Goal: Use online tool/utility: Utilize a website feature to perform a specific function

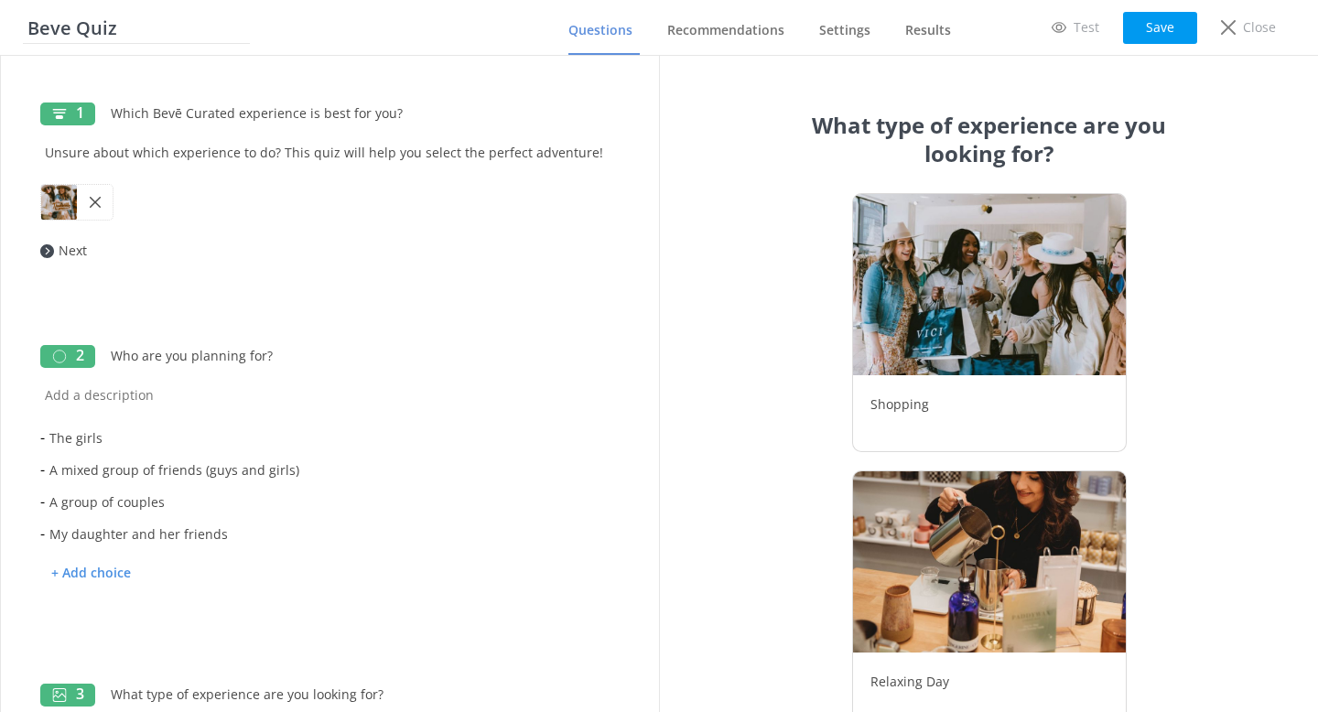
scroll to position [565, 0]
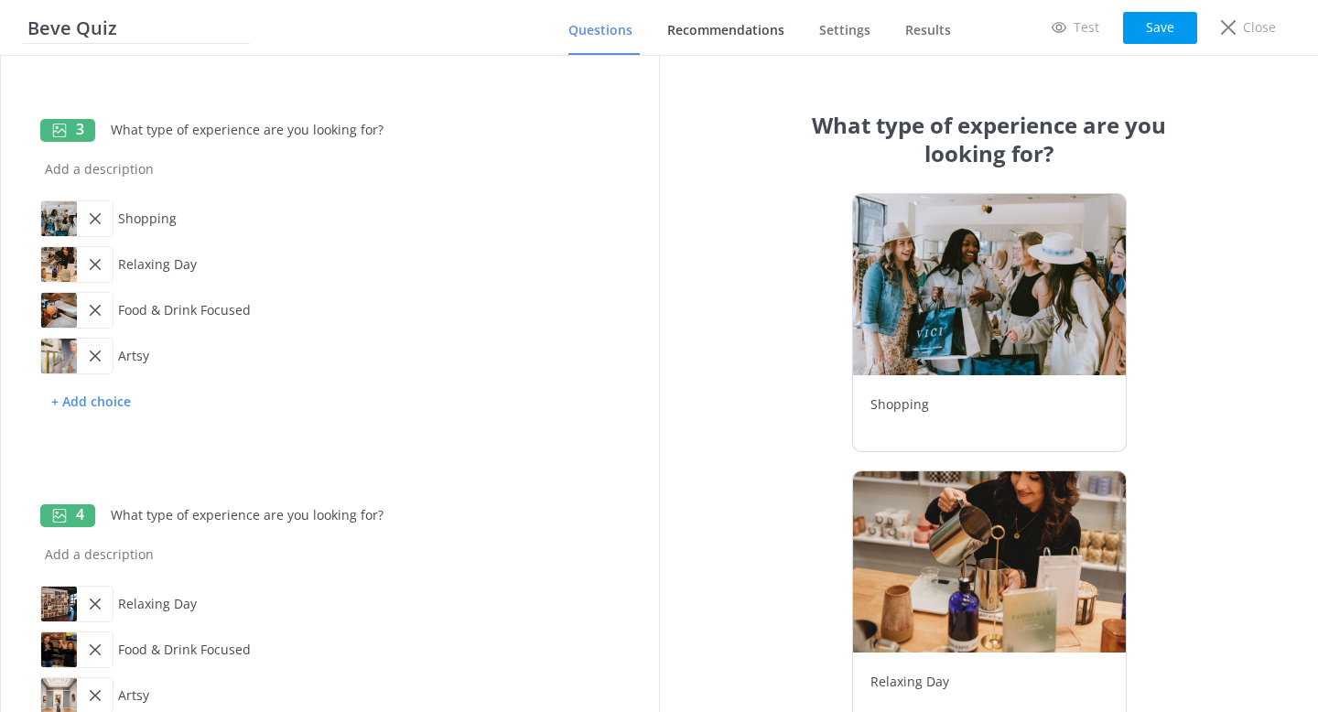
click at [710, 40] on link "Recommendations" at bounding box center [729, 31] width 124 height 48
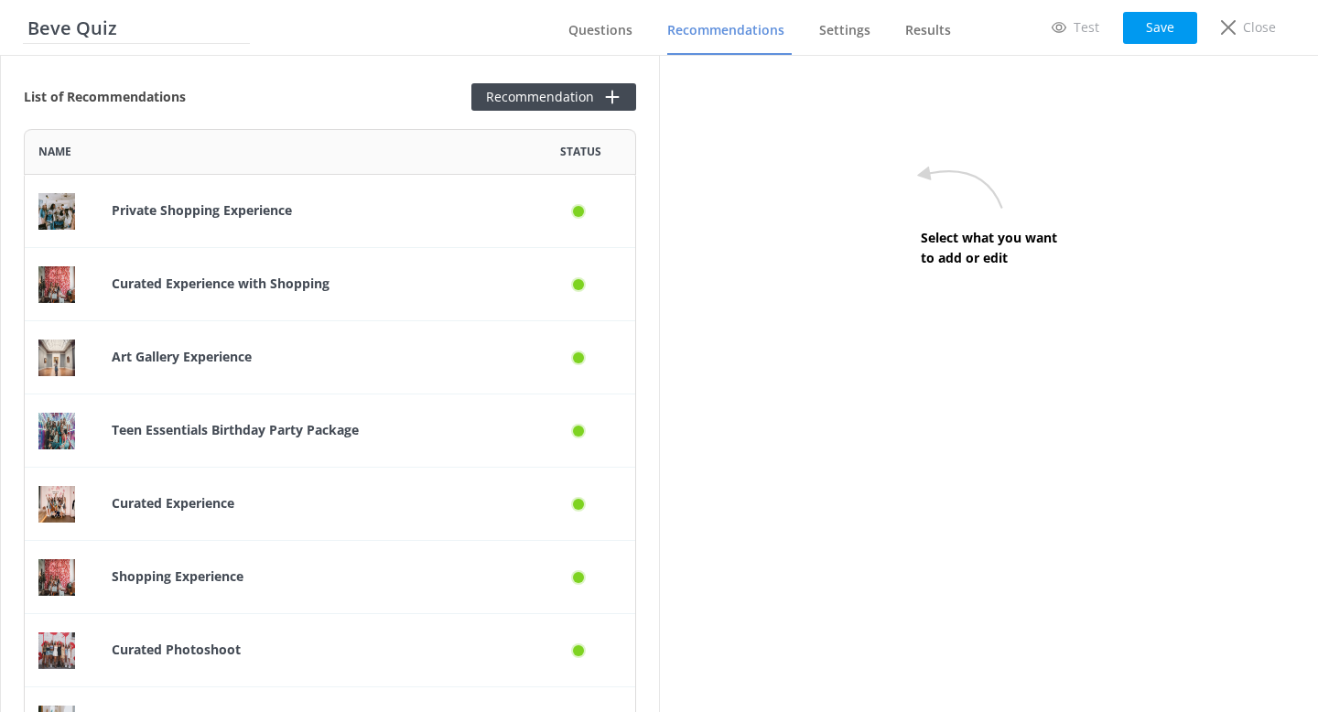
scroll to position [2317, 612]
click at [574, 102] on button "Recommendation" at bounding box center [553, 96] width 165 height 27
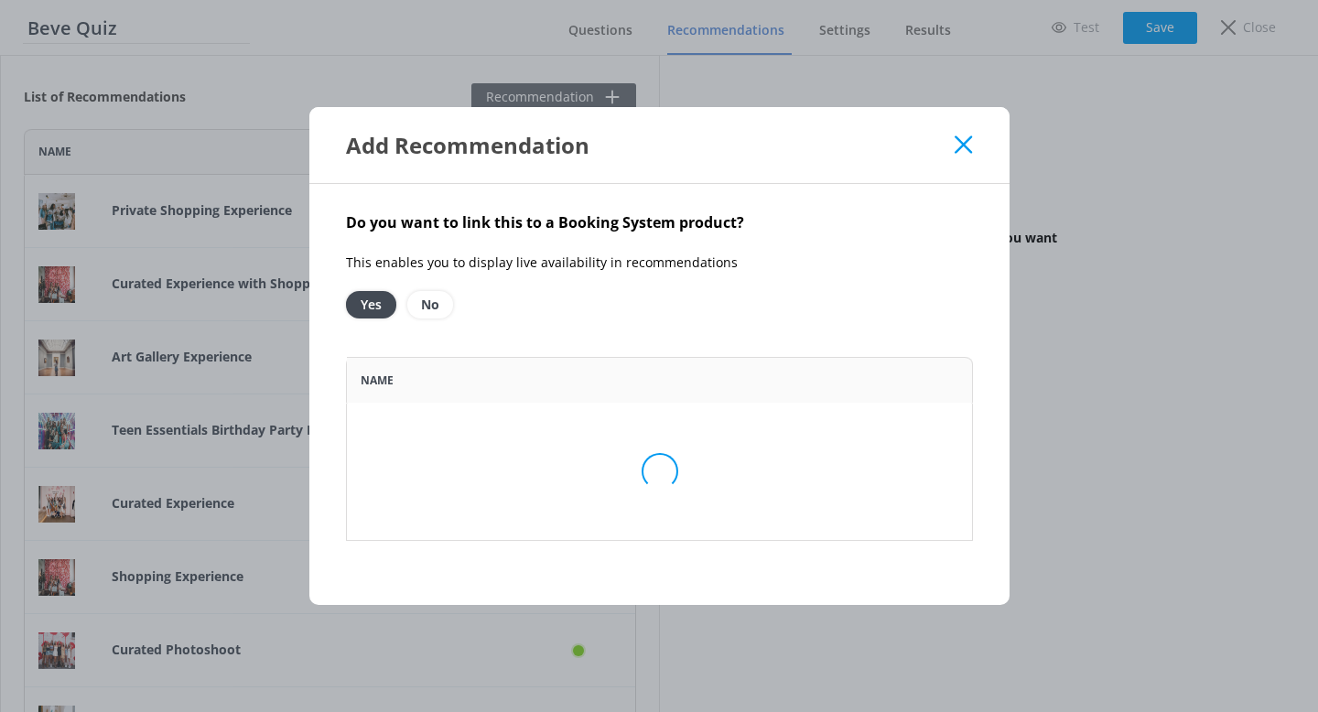
scroll to position [184, 627]
click at [961, 144] on icon at bounding box center [963, 144] width 17 height 18
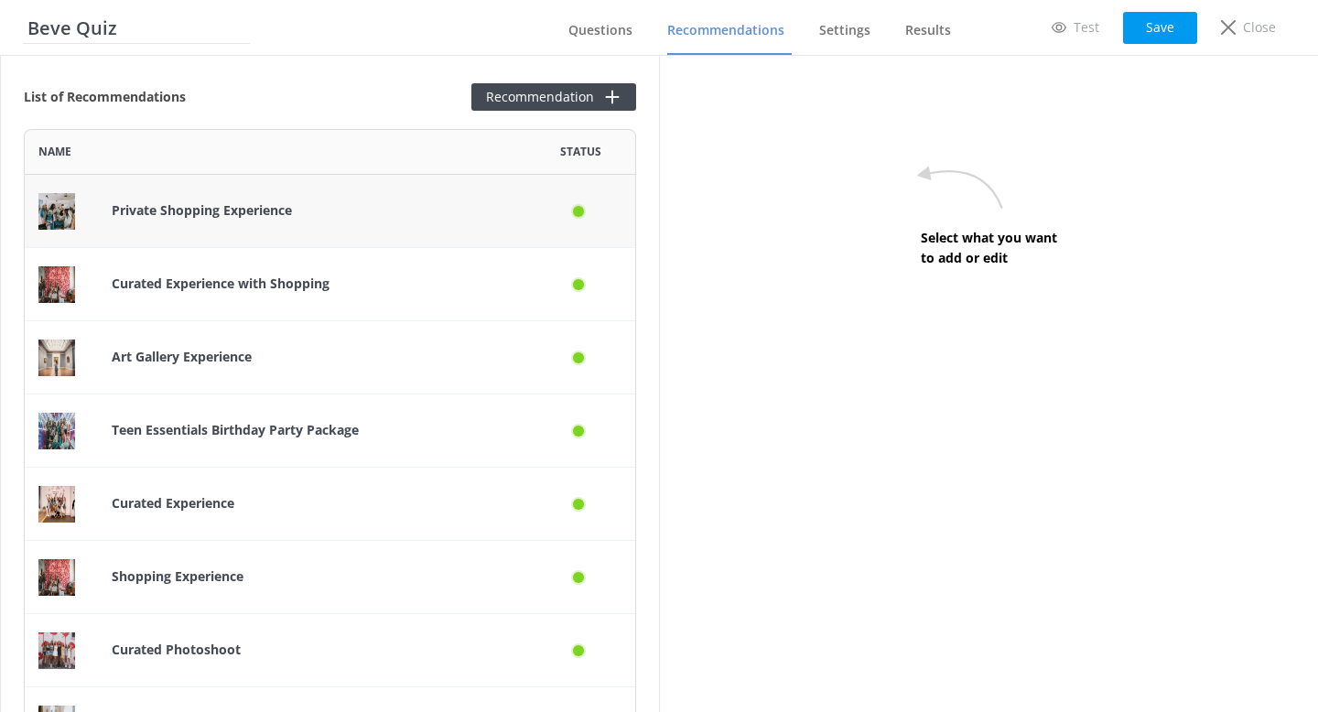
click at [50, 211] on img "row" at bounding box center [56, 211] width 37 height 37
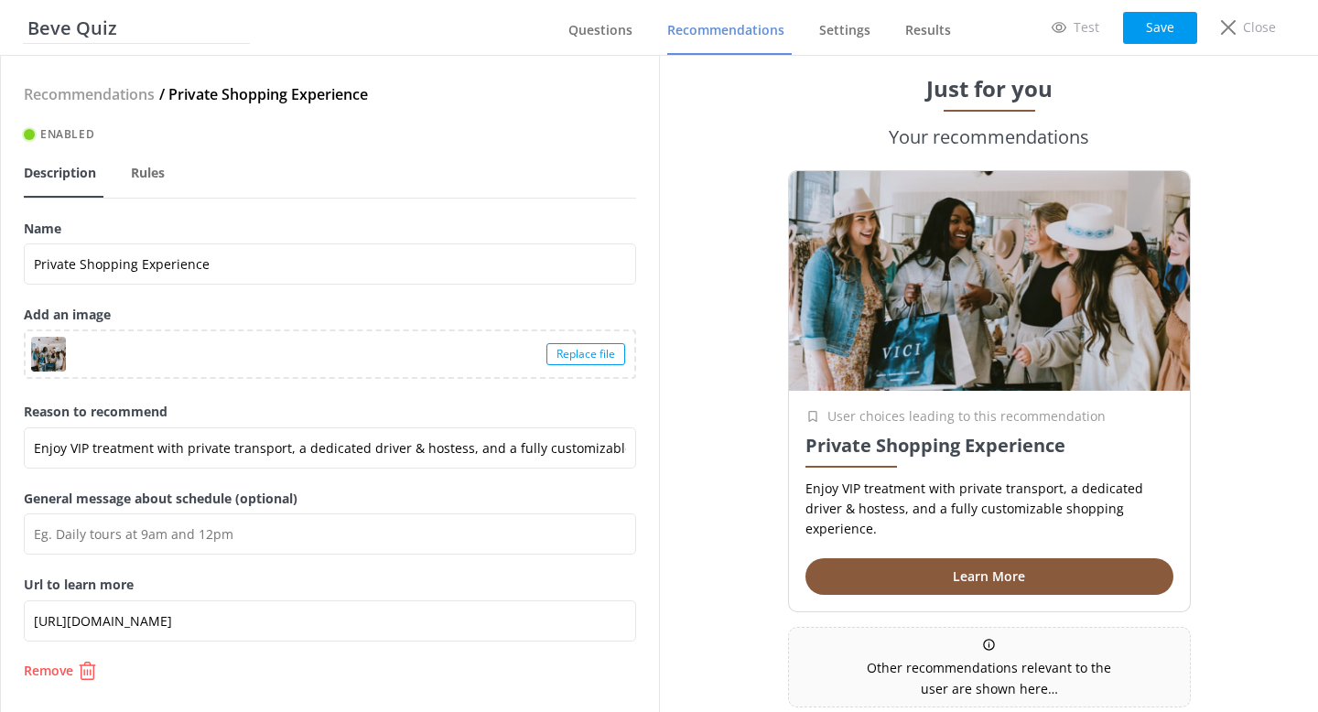
click at [48, 351] on div at bounding box center [48, 354] width 35 height 35
click at [1230, 22] on icon at bounding box center [1228, 27] width 15 height 15
